Goal: Task Accomplishment & Management: Complete application form

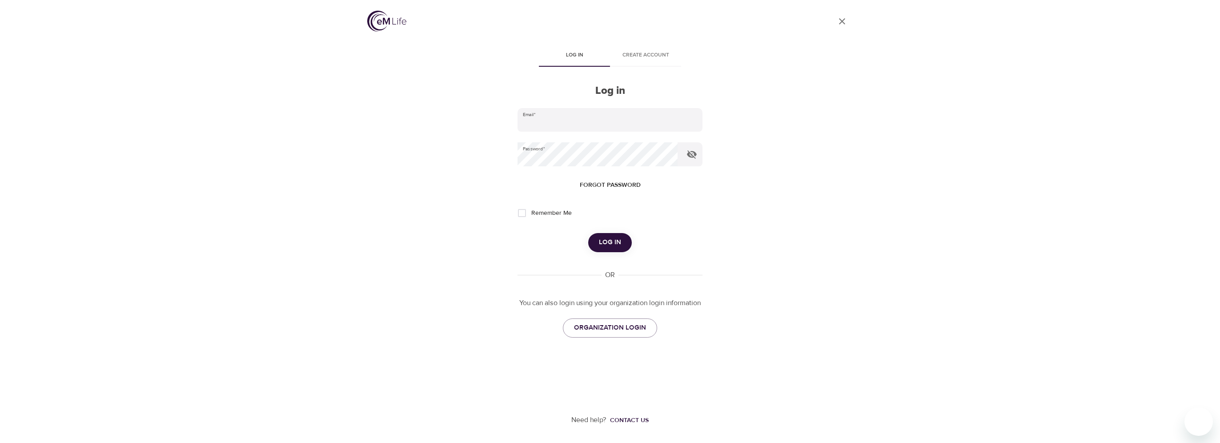
type input "[PERSON_NAME][EMAIL_ADDRESS][DOMAIN_NAME]"
click at [595, 244] on button "Log in" at bounding box center [610, 242] width 44 height 19
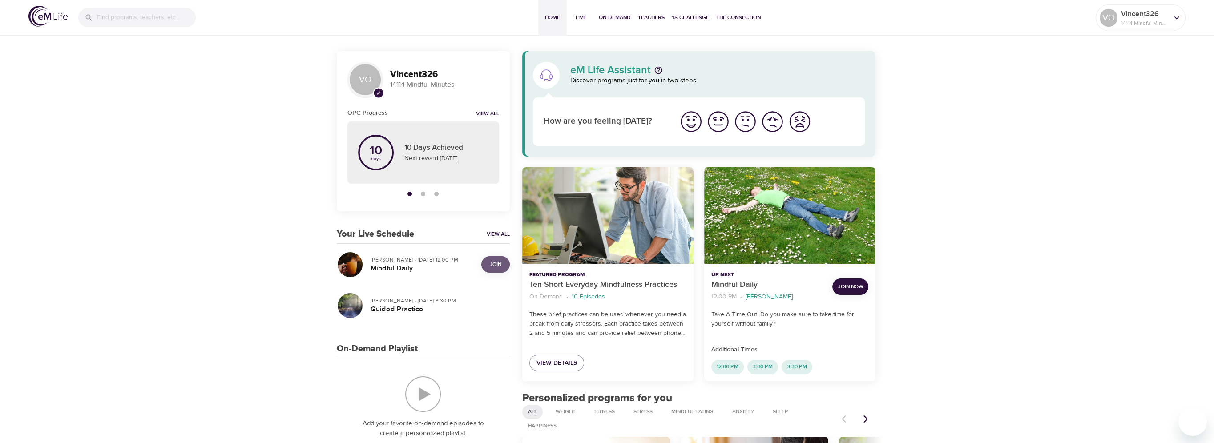
click at [487, 261] on span "Join" at bounding box center [496, 264] width 18 height 9
